Goal: Book appointment/travel/reservation

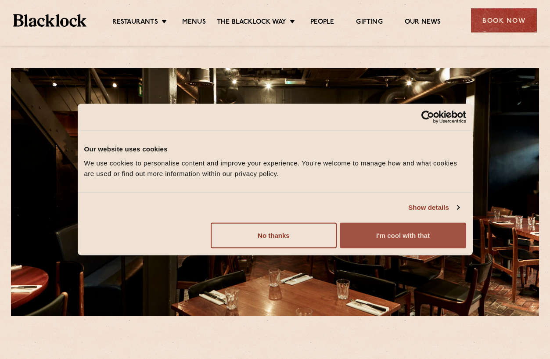
click at [374, 234] on button "I'm cool with that" at bounding box center [403, 235] width 126 height 25
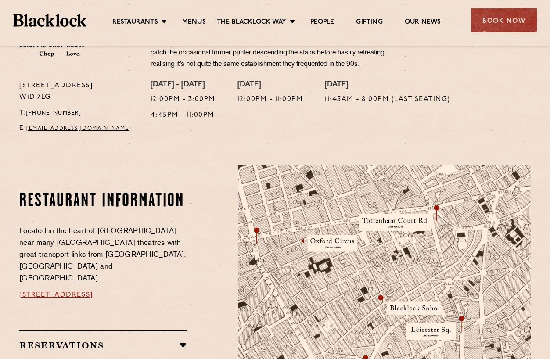
scroll to position [307, 0]
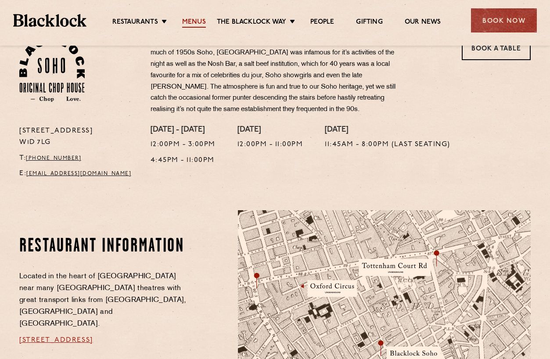
click at [193, 24] on link "Menus" at bounding box center [194, 23] width 24 height 10
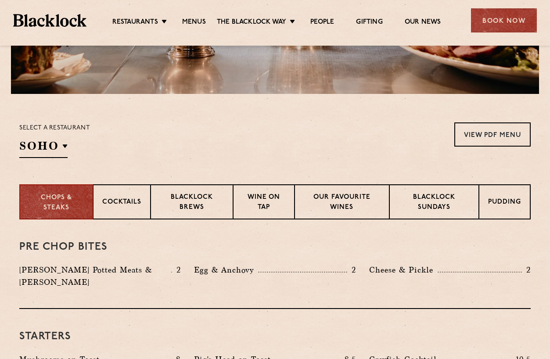
scroll to position [313, 0]
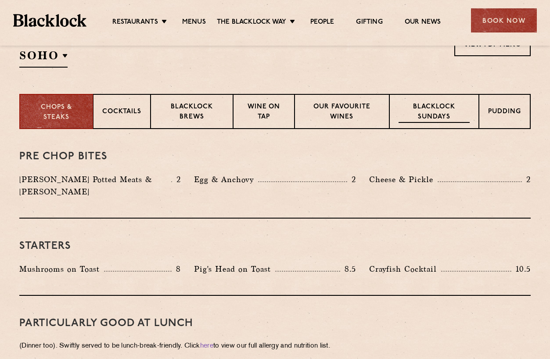
click at [443, 112] on p "Blacklock Sundays" at bounding box center [434, 112] width 71 height 21
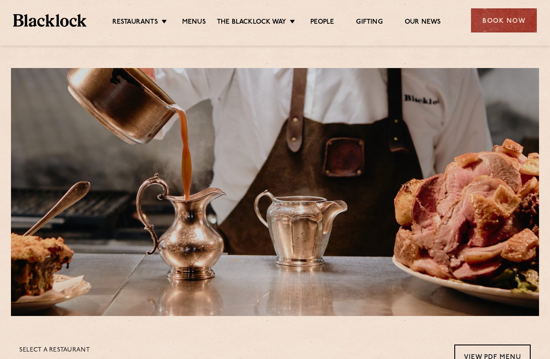
scroll to position [260, 0]
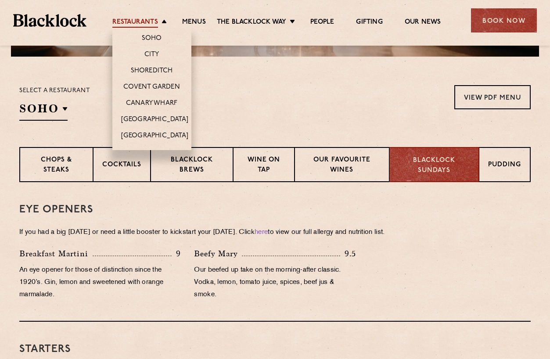
click at [157, 25] on link "Restaurants" at bounding box center [135, 23] width 46 height 10
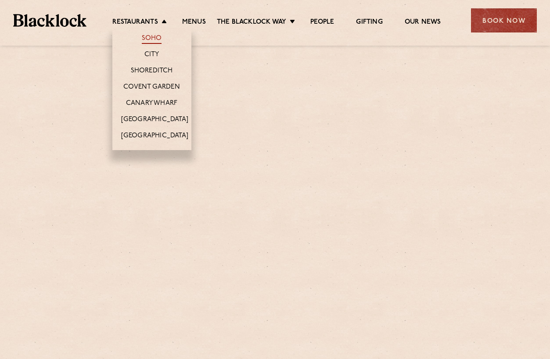
click at [153, 37] on link "Soho" at bounding box center [152, 39] width 20 height 10
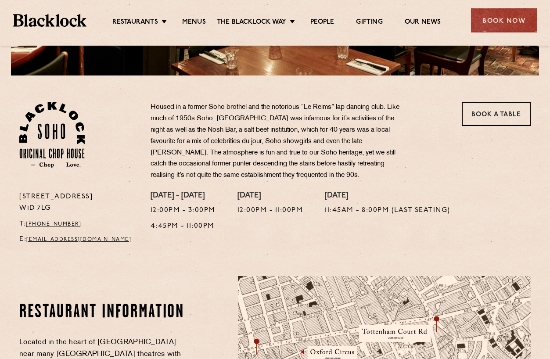
scroll to position [460, 0]
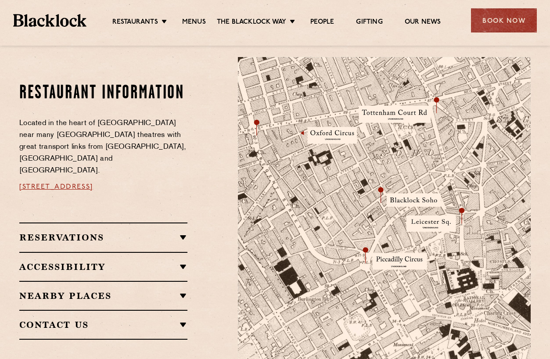
click at [396, 201] on img at bounding box center [384, 211] width 293 height 308
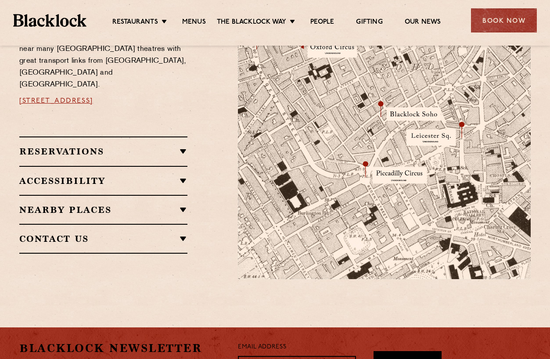
click at [177, 146] on h2 "Reservations" at bounding box center [103, 151] width 168 height 11
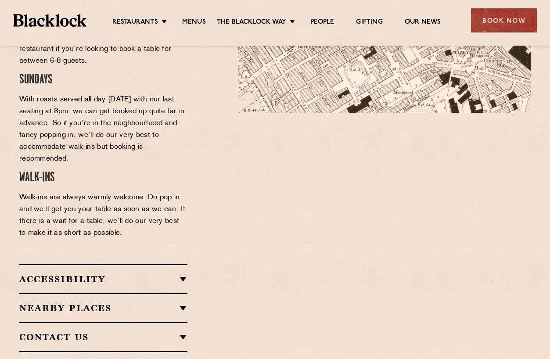
scroll to position [701, 0]
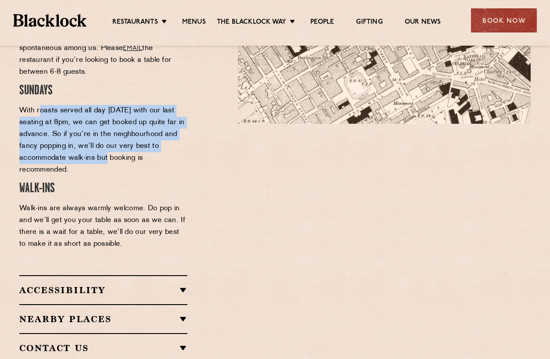
drag, startPoint x: 108, startPoint y: 124, endPoint x: 39, endPoint y: 81, distance: 81.2
click at [39, 105] on p "With roasts served all day Sunday with our last seating at 8pm, we can get book…" at bounding box center [103, 140] width 168 height 71
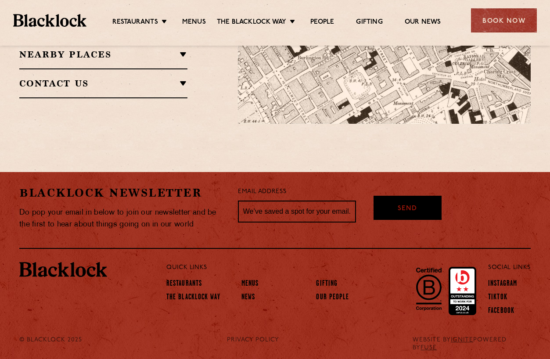
scroll to position [495, 0]
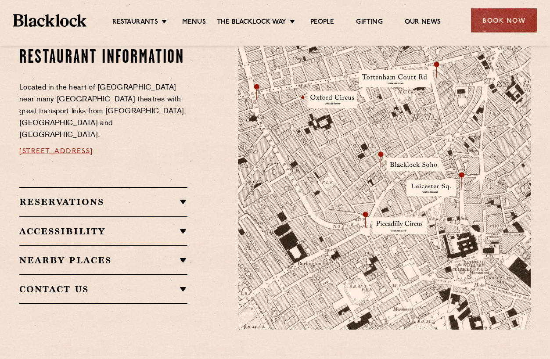
click at [174, 197] on h2 "Reservations" at bounding box center [103, 202] width 168 height 11
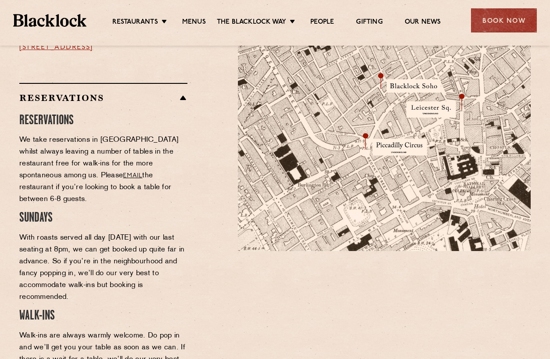
scroll to position [580, 0]
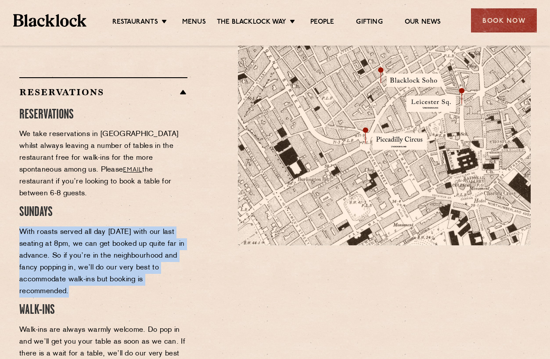
drag, startPoint x: 18, startPoint y: 192, endPoint x: 157, endPoint y: 254, distance: 151.8
click at [157, 254] on div "Restaurant information Located in the heart of Soho near many West End theatres…" at bounding box center [122, 211] width 219 height 548
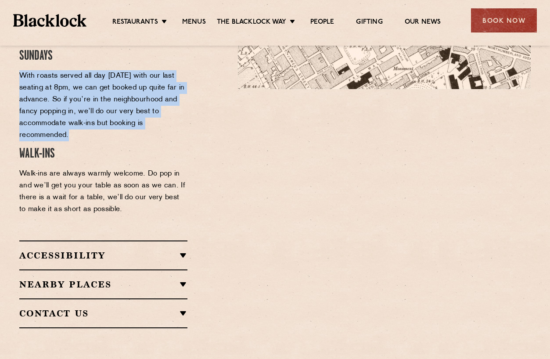
scroll to position [550, 0]
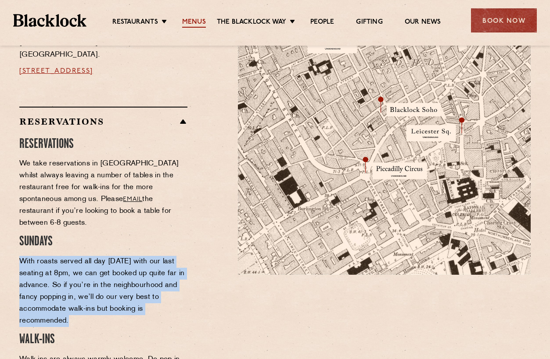
click at [192, 21] on link "Menus" at bounding box center [194, 23] width 24 height 10
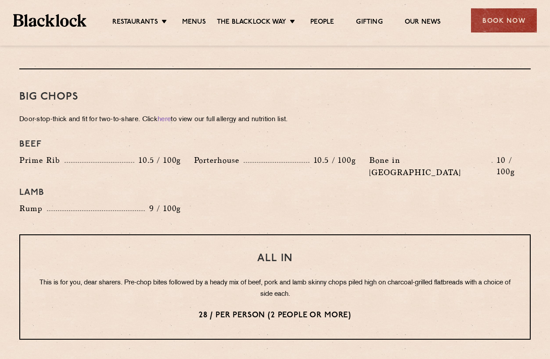
scroll to position [1069, 0]
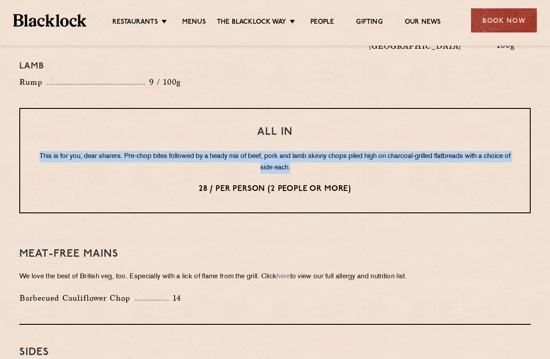
drag, startPoint x: 49, startPoint y: 131, endPoint x: 465, endPoint y: 145, distance: 416.2
click at [465, 151] on p "This is for you, dear sharers. Pre-chop bites followed by a heady mix of beef, …" at bounding box center [275, 162] width 475 height 23
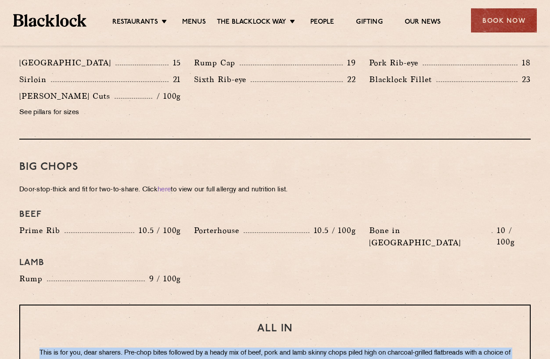
scroll to position [827, 0]
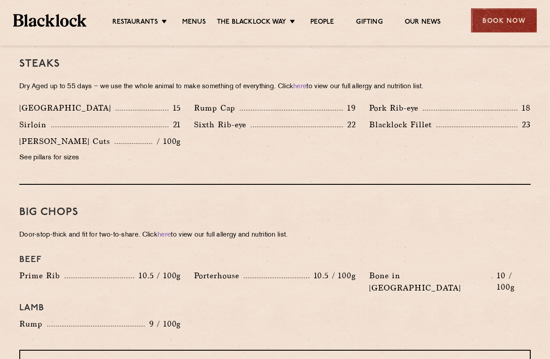
click at [487, 21] on div "Book Now" at bounding box center [504, 20] width 66 height 24
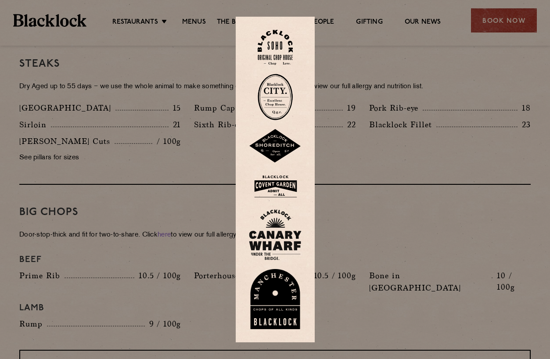
click at [283, 48] on img at bounding box center [275, 48] width 35 height 36
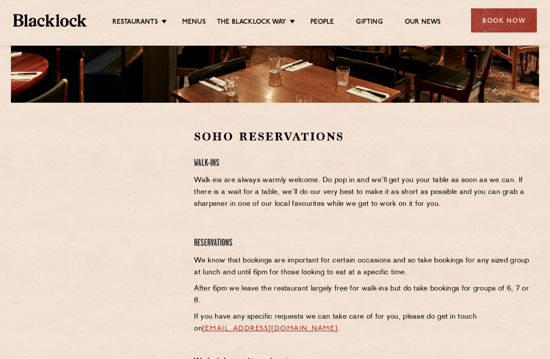
scroll to position [219, 0]
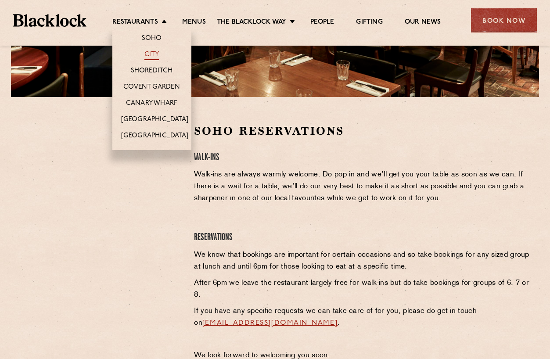
click at [154, 55] on link "City" at bounding box center [152, 56] width 15 height 10
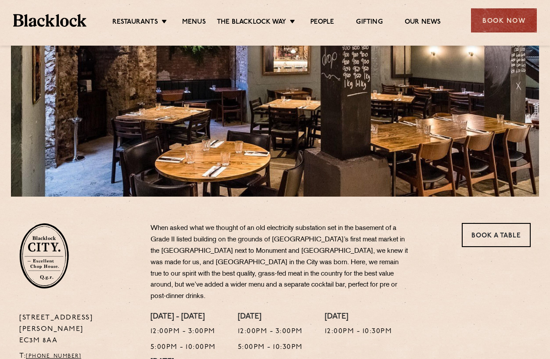
scroll to position [249, 0]
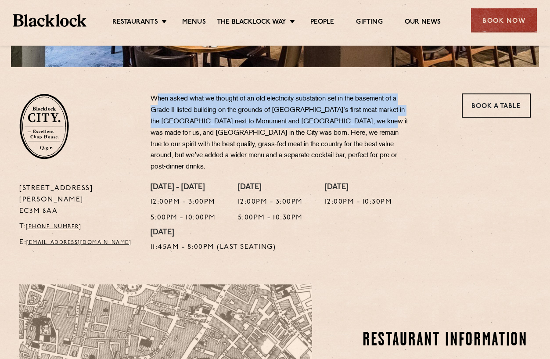
drag, startPoint x: 156, startPoint y: 96, endPoint x: 365, endPoint y: 121, distance: 209.7
click at [365, 121] on p "When asked what we thought of an old electricity substation set in the basement…" at bounding box center [280, 134] width 259 height 80
click at [364, 122] on p "When asked what we thought of an old electricity substation set in the basement…" at bounding box center [280, 134] width 259 height 80
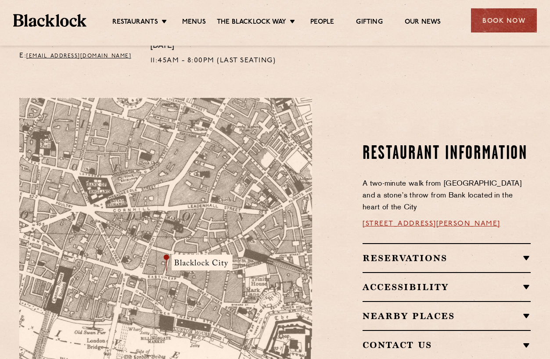
scroll to position [476, 0]
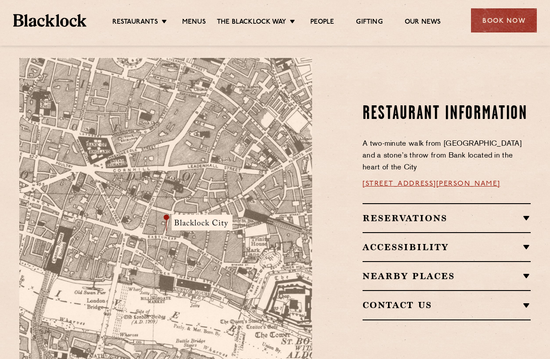
click at [395, 213] on h2 "Reservations" at bounding box center [447, 218] width 168 height 11
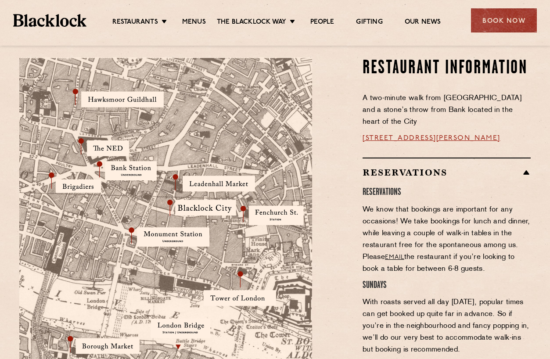
click at [391, 167] on h2 "Reservations" at bounding box center [447, 172] width 168 height 11
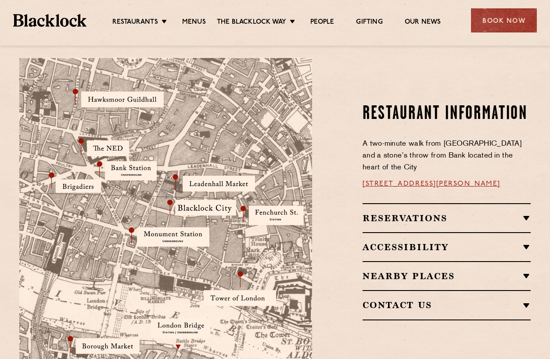
click at [389, 203] on div "Reservations RESERVATIONS We know that bookings are important for any occasions…" at bounding box center [447, 217] width 168 height 29
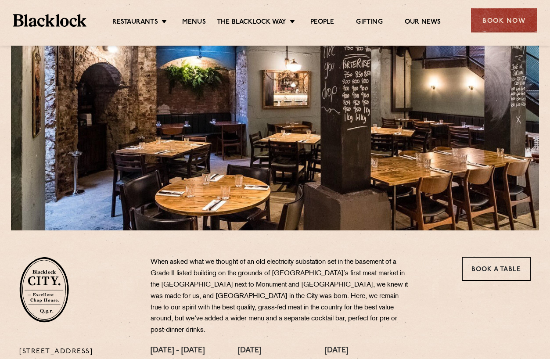
scroll to position [0, 0]
